Goal: Task Accomplishment & Management: Complete application form

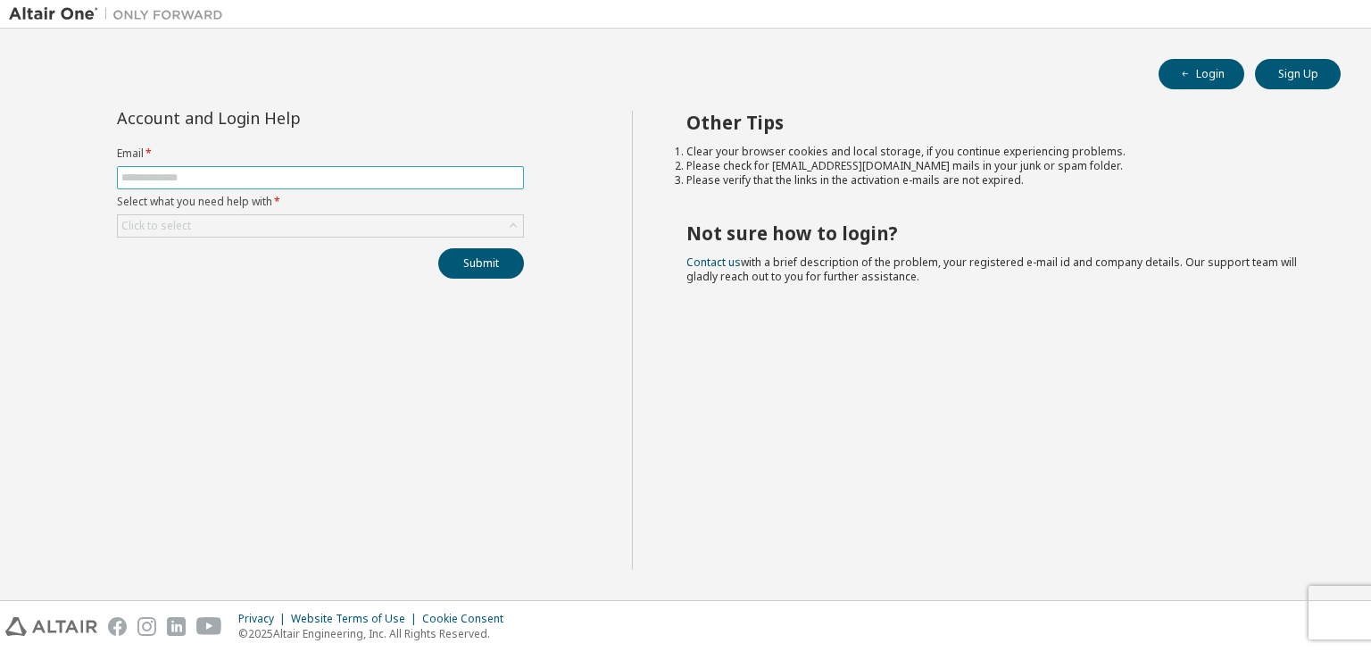
click at [295, 185] on span at bounding box center [320, 177] width 407 height 23
click at [317, 180] on input "text" at bounding box center [320, 178] width 398 height 14
type input "**********"
click at [307, 227] on div "Click to select" at bounding box center [320, 225] width 405 height 21
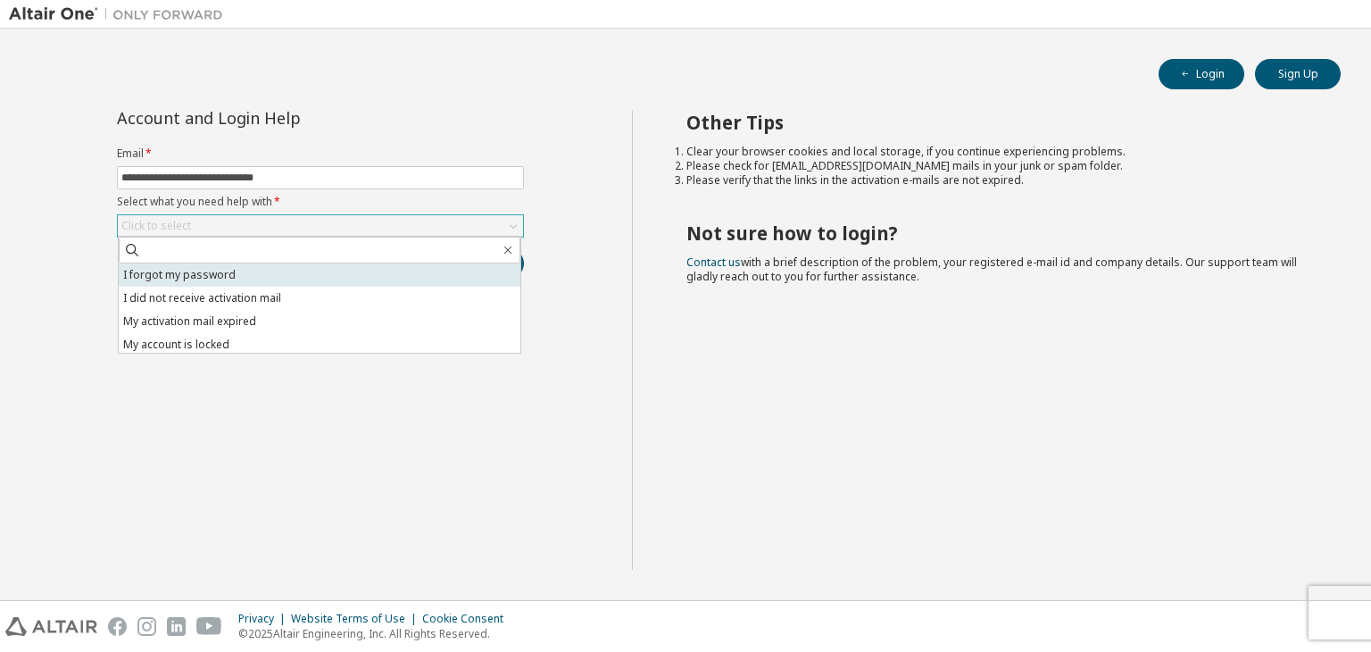
click at [244, 276] on li "I forgot my password" at bounding box center [320, 274] width 402 height 23
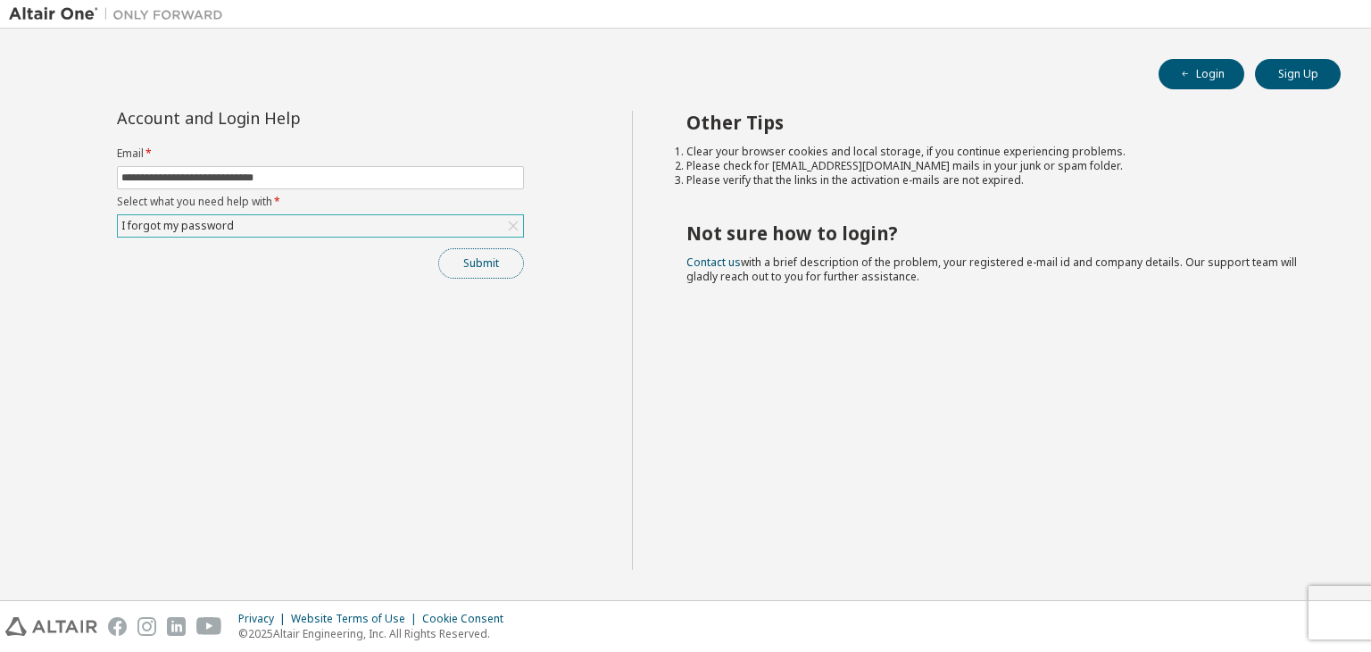
click at [454, 263] on button "Submit" at bounding box center [481, 263] width 86 height 30
click at [1180, 79] on icon "button" at bounding box center [1185, 74] width 11 height 11
